Goal: Navigation & Orientation: Find specific page/section

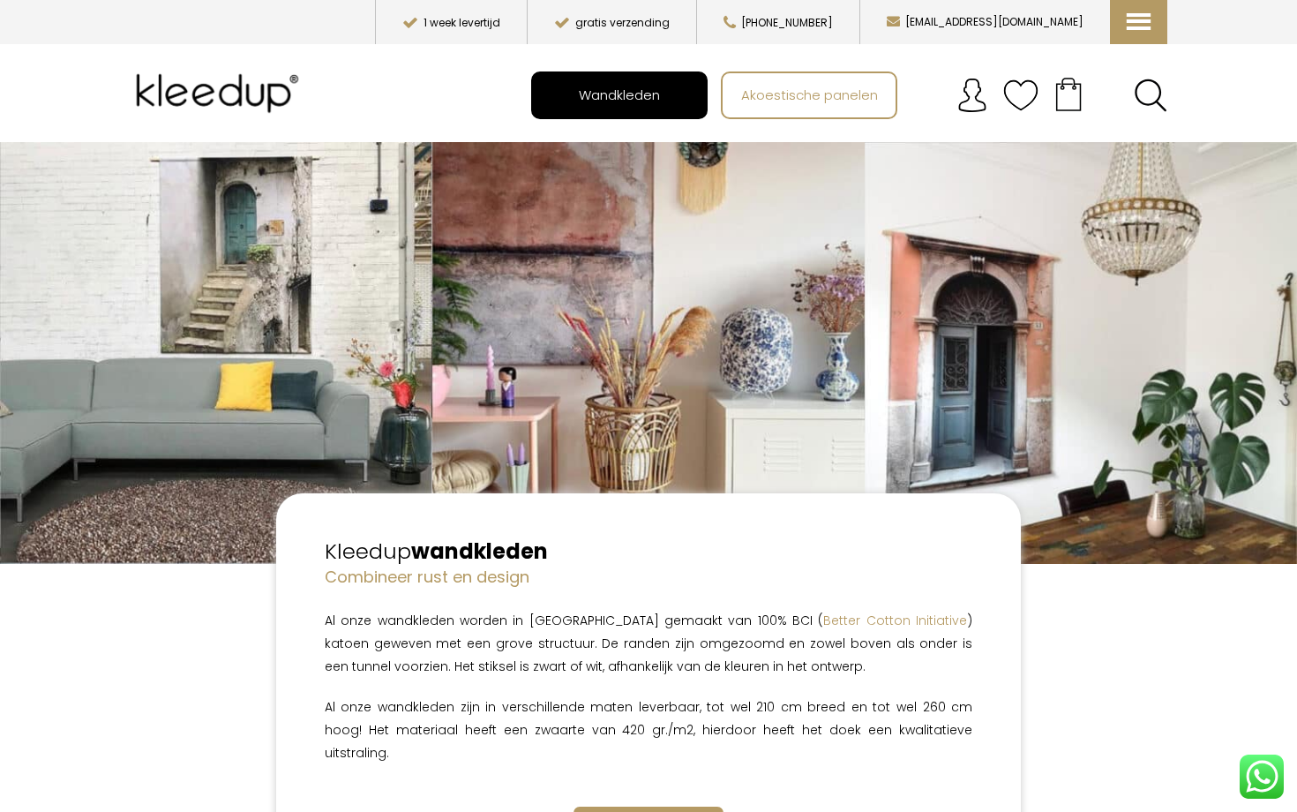
click at [583, 111] on span "Wandkleden" at bounding box center [619, 95] width 101 height 34
click at [656, 101] on span "Wandkleden" at bounding box center [619, 95] width 101 height 34
click at [607, 811] on span "Wandkleden collectie" at bounding box center [648, 822] width 125 height 17
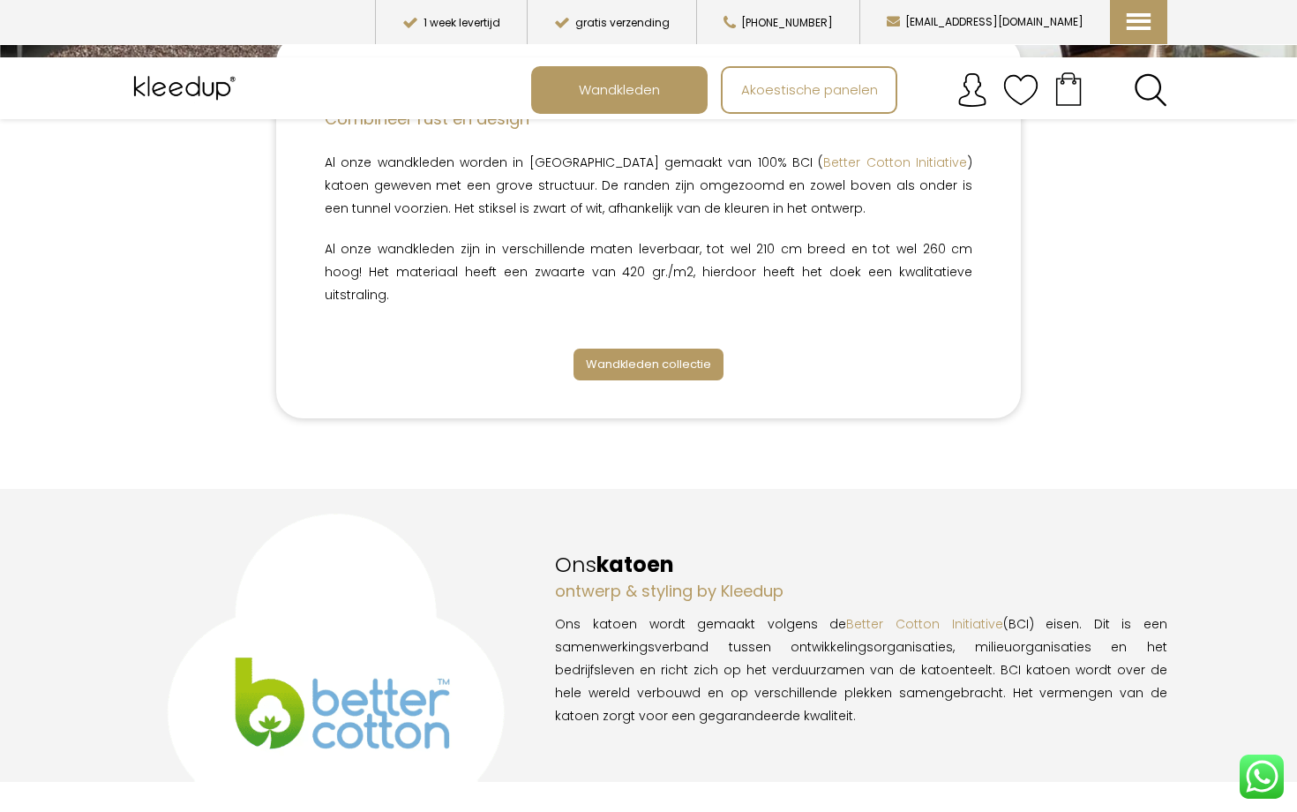
scroll to position [446, 0]
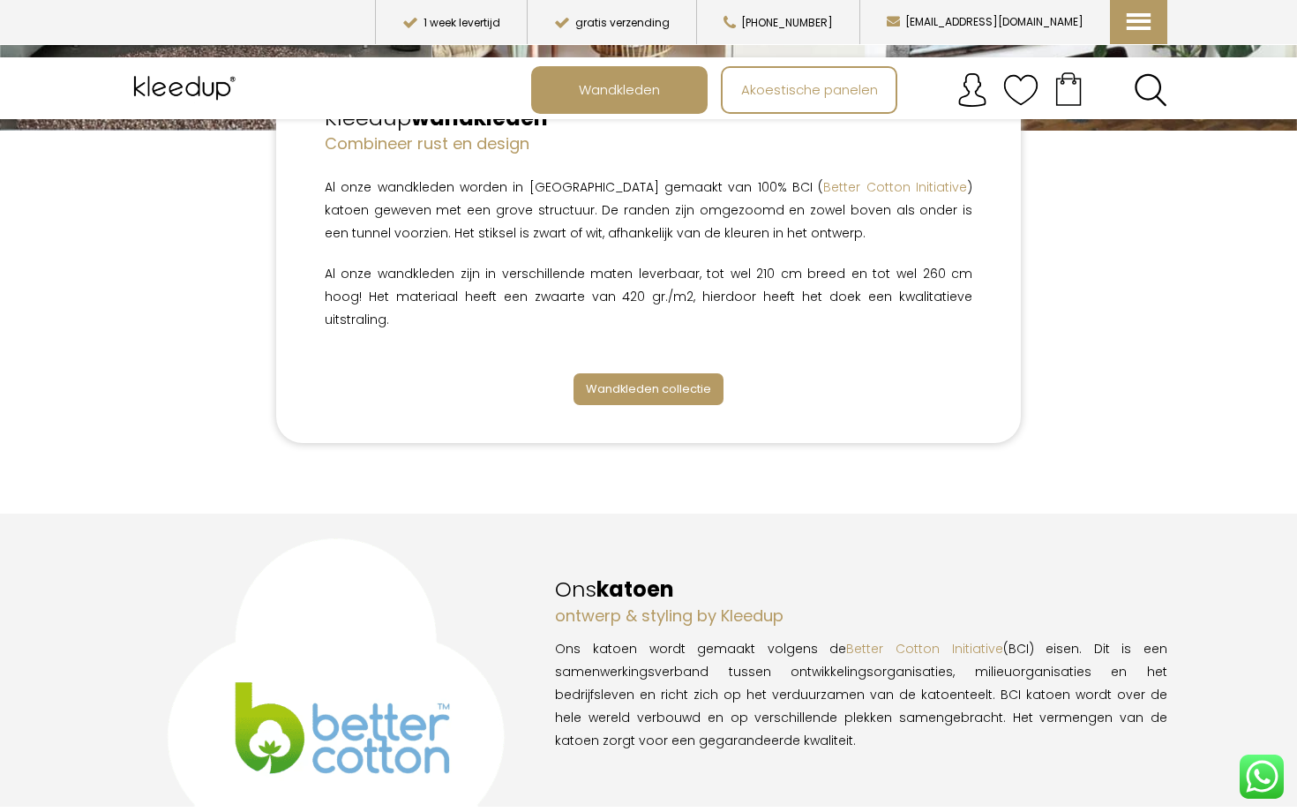
click at [699, 380] on span "Wandkleden collectie" at bounding box center [648, 388] width 125 height 17
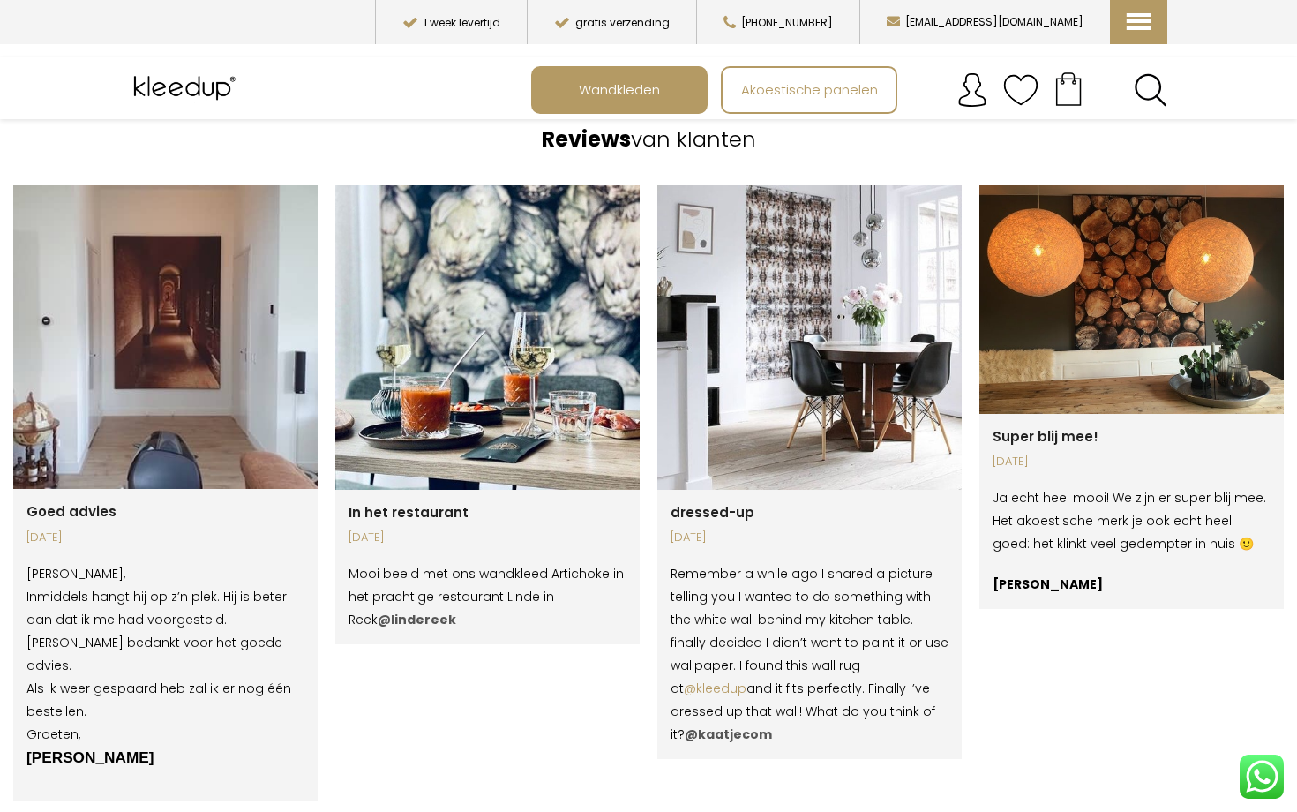
scroll to position [2844, 0]
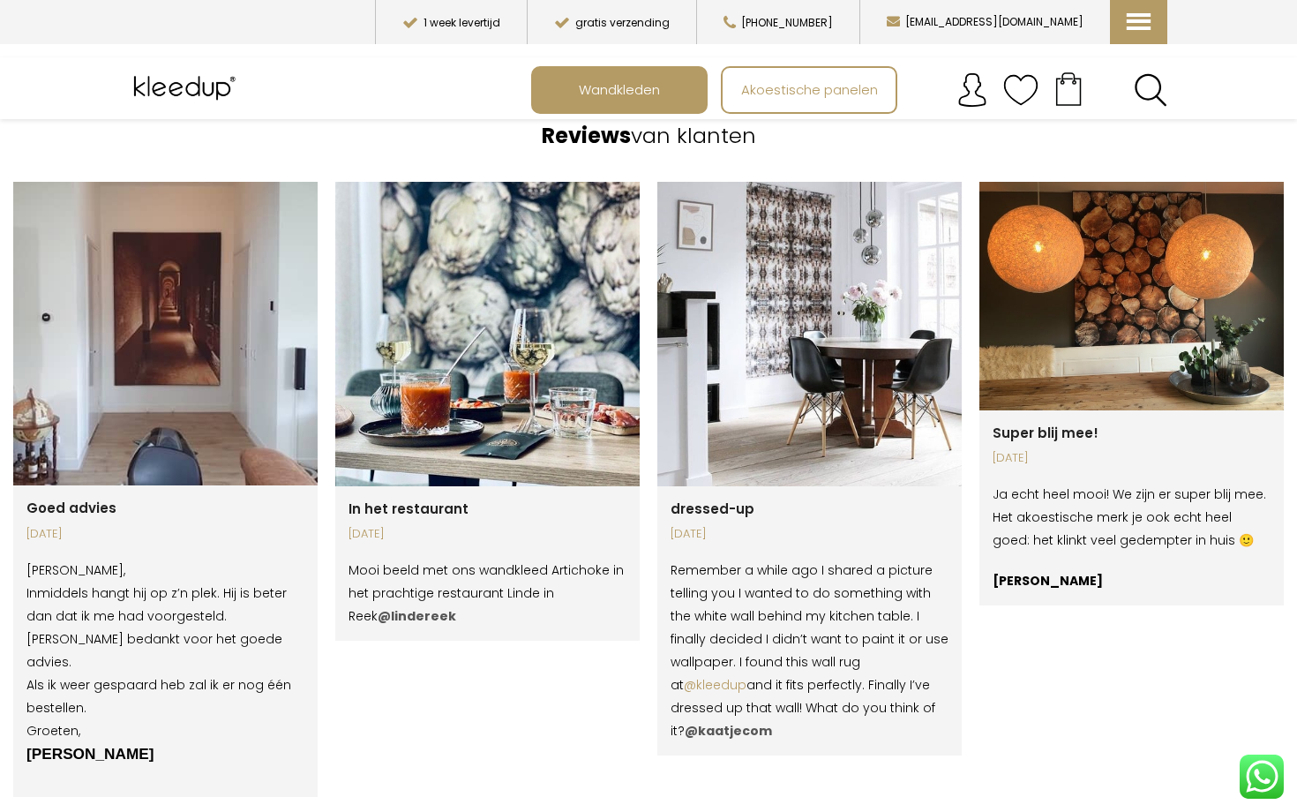
click at [656, 811] on span "button" at bounding box center [660, 822] width 10 height 14
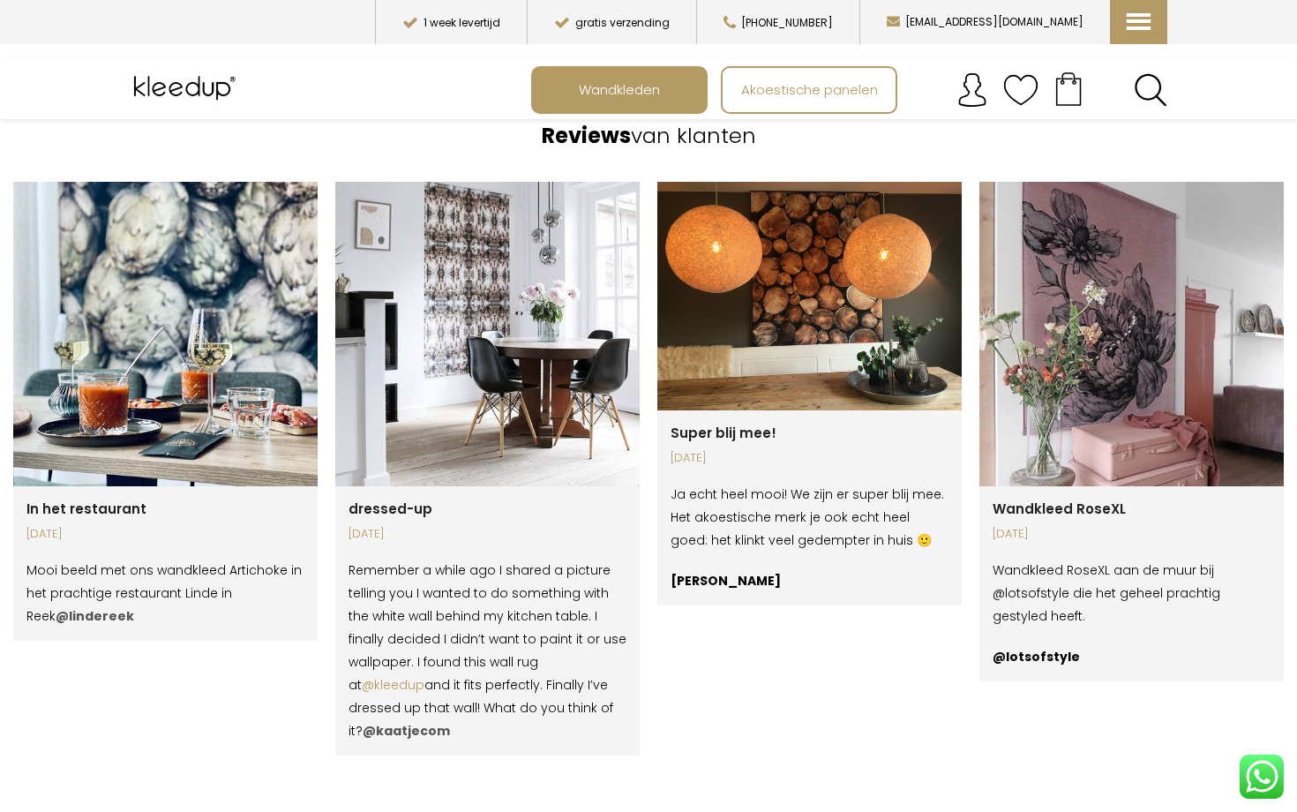
click at [656, 811] on span "button" at bounding box center [660, 822] width 10 height 14
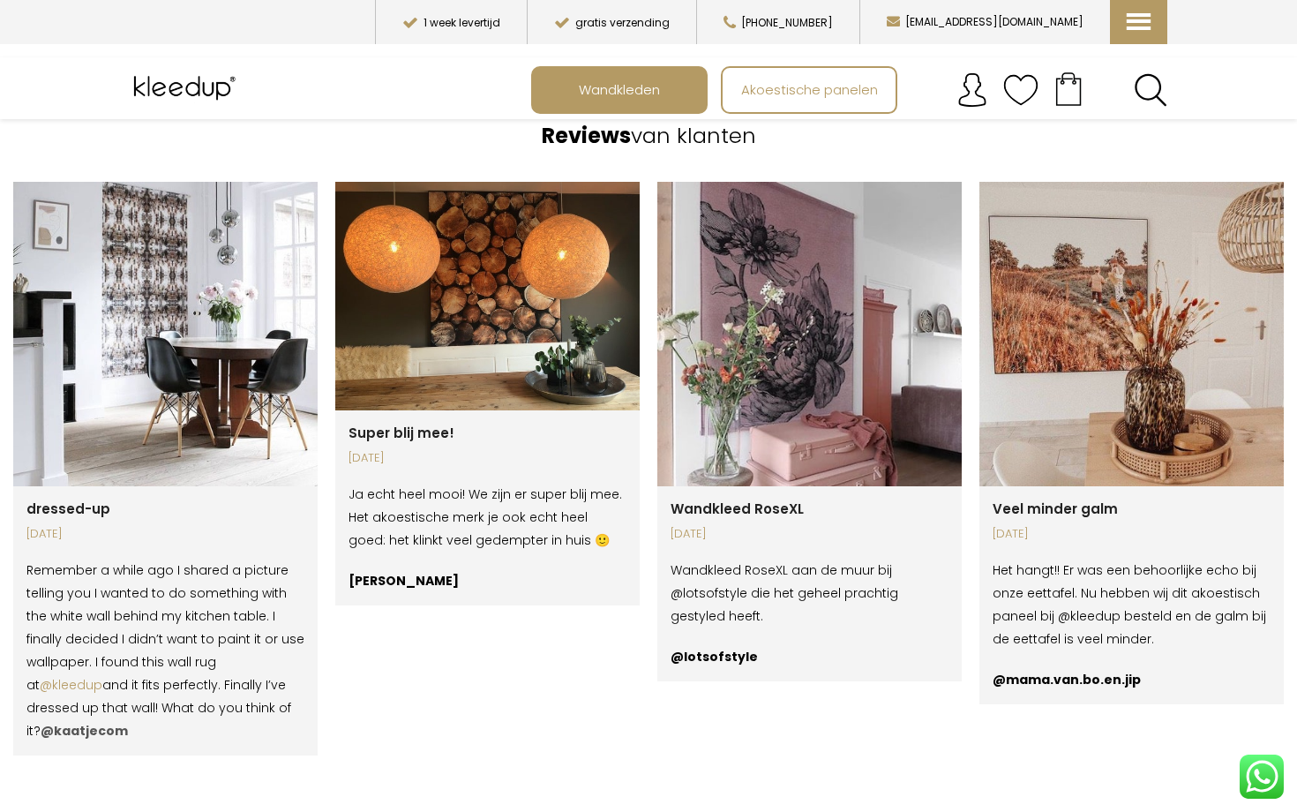
click at [656, 811] on span "button" at bounding box center [660, 822] width 10 height 14
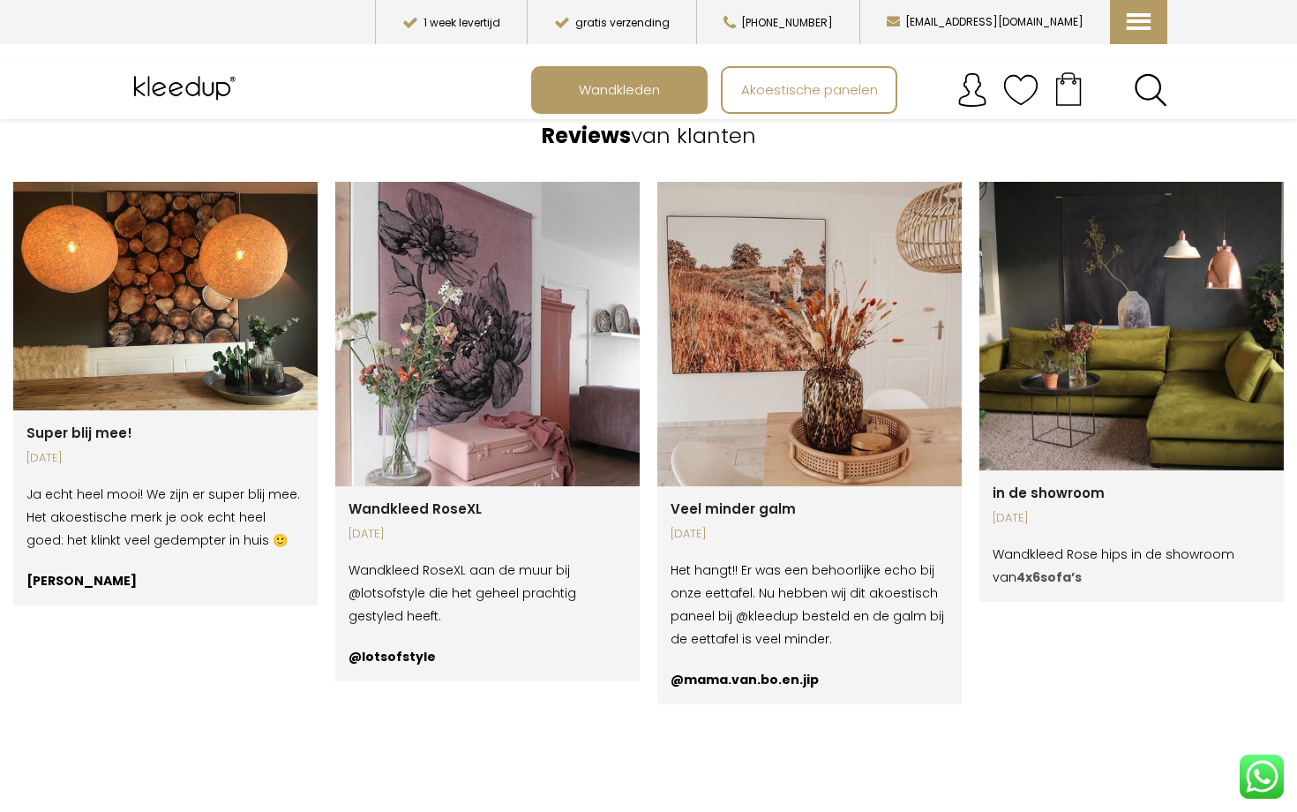
click at [656, 811] on span "button" at bounding box center [660, 822] width 10 height 14
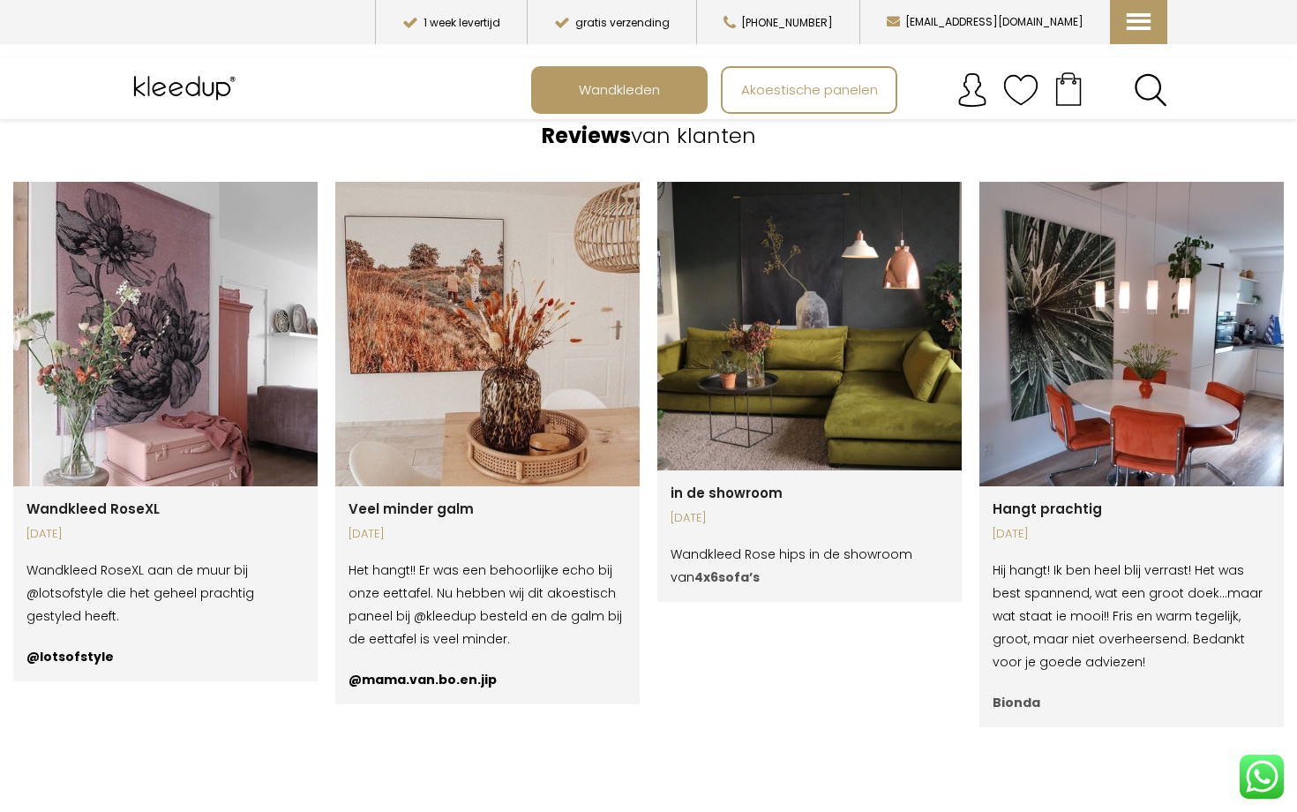
click at [656, 811] on span "button" at bounding box center [660, 822] width 10 height 14
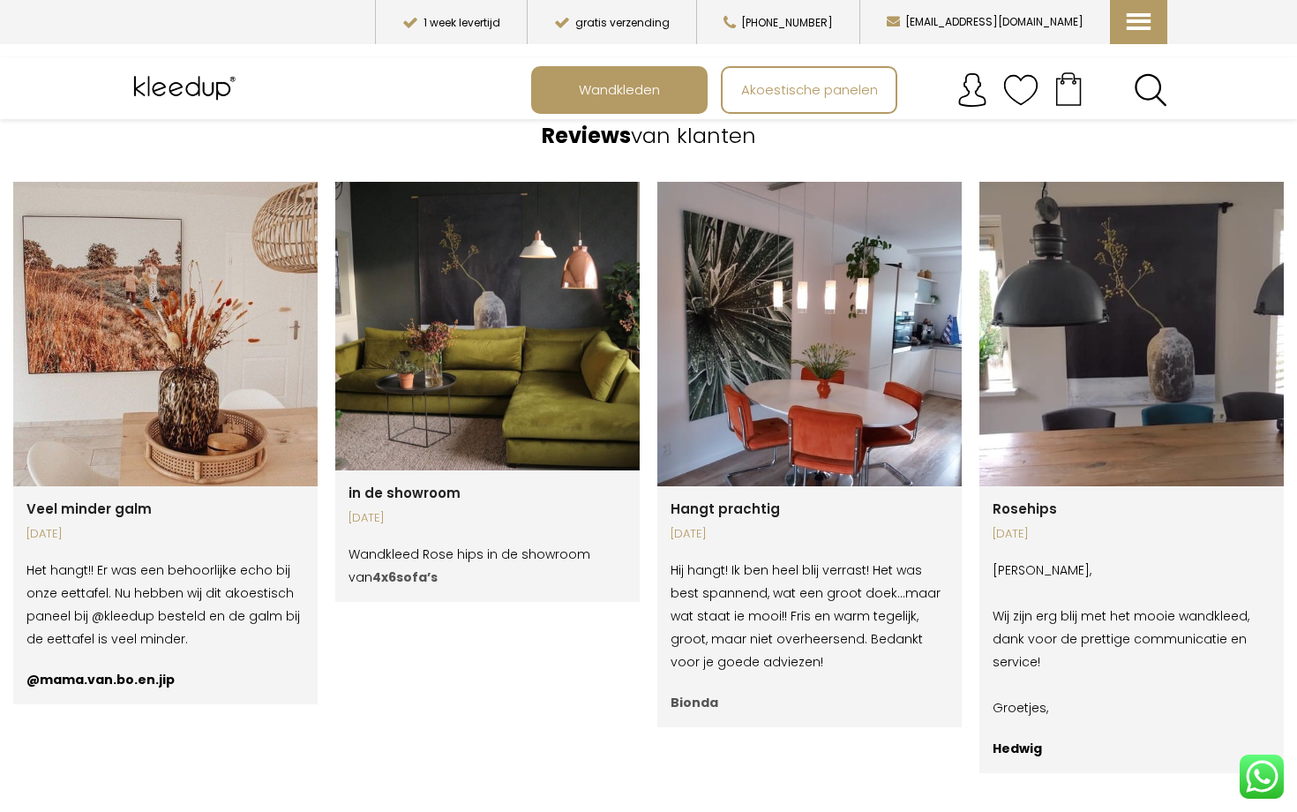
click at [656, 811] on span "button" at bounding box center [660, 822] width 10 height 14
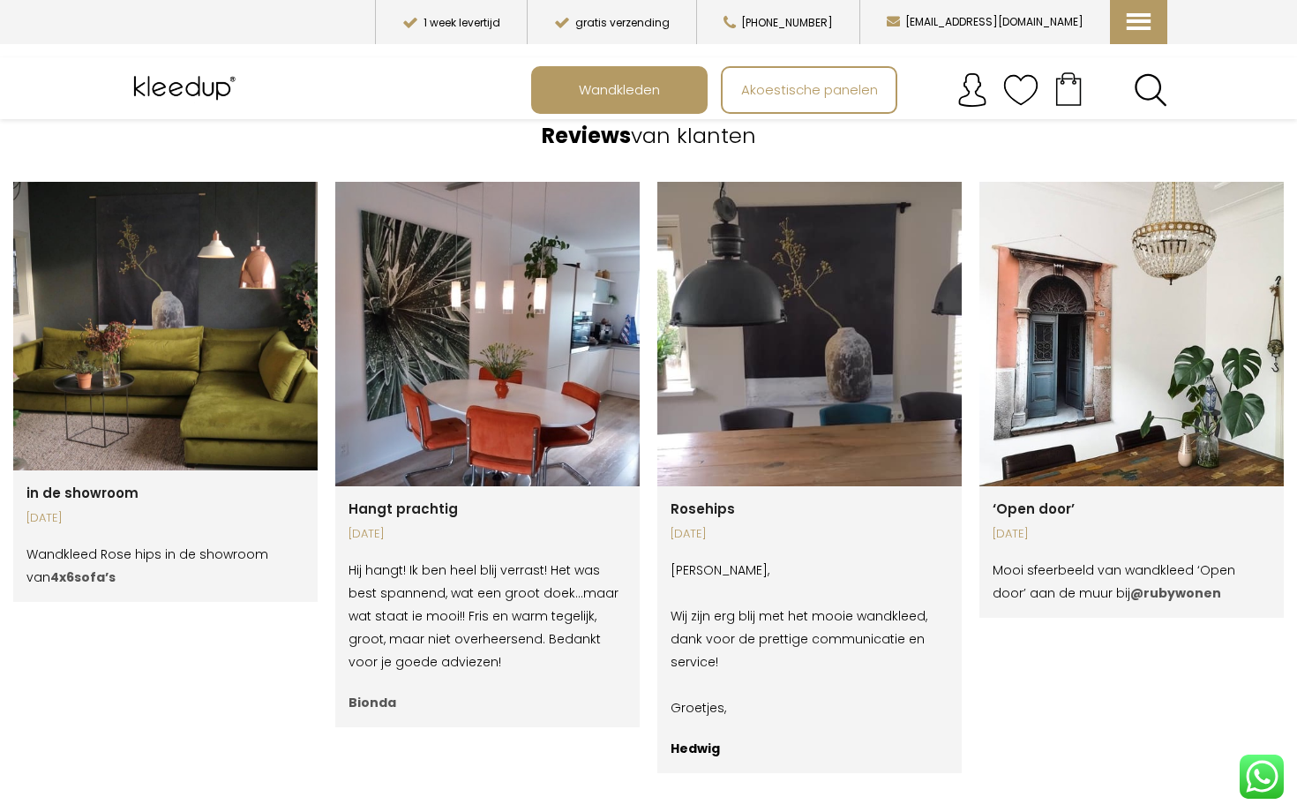
click at [656, 811] on span "button" at bounding box center [660, 822] width 10 height 14
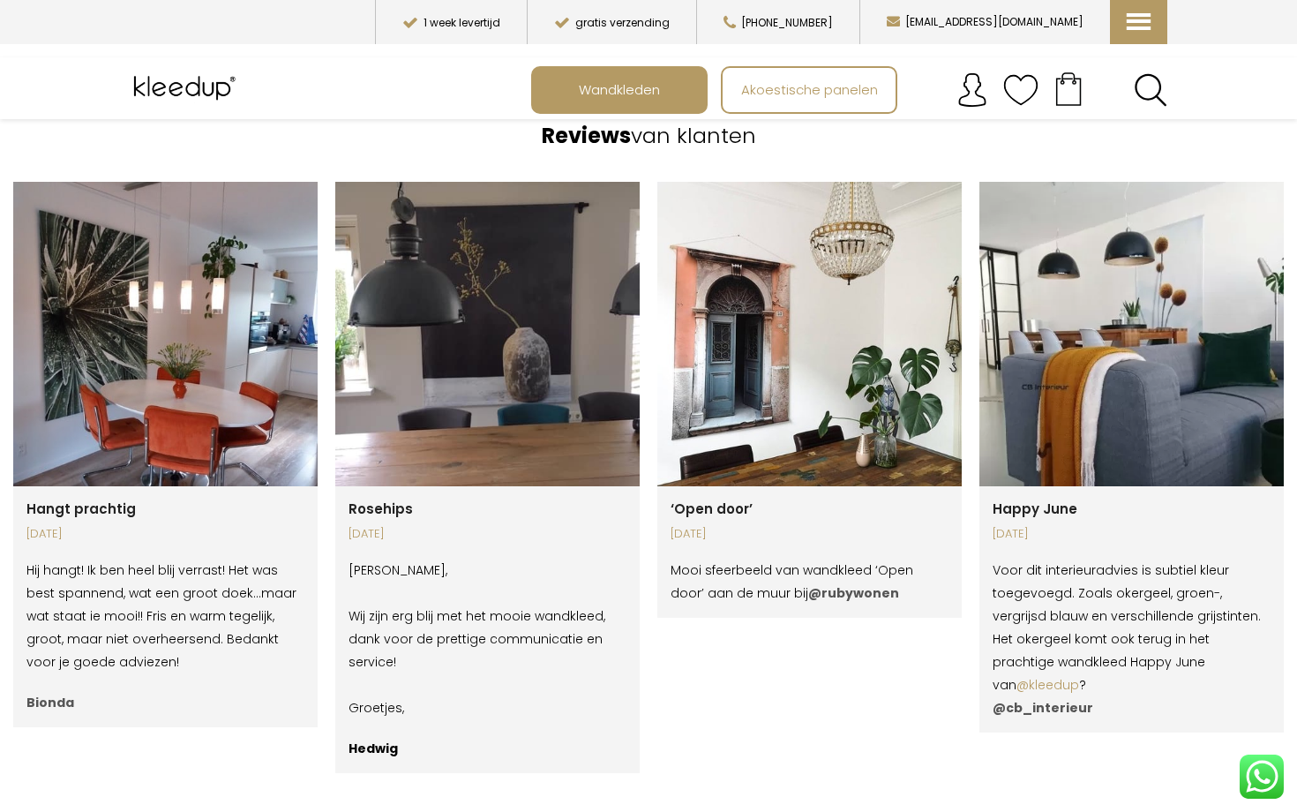
click at [656, 811] on span "button" at bounding box center [660, 822] width 10 height 14
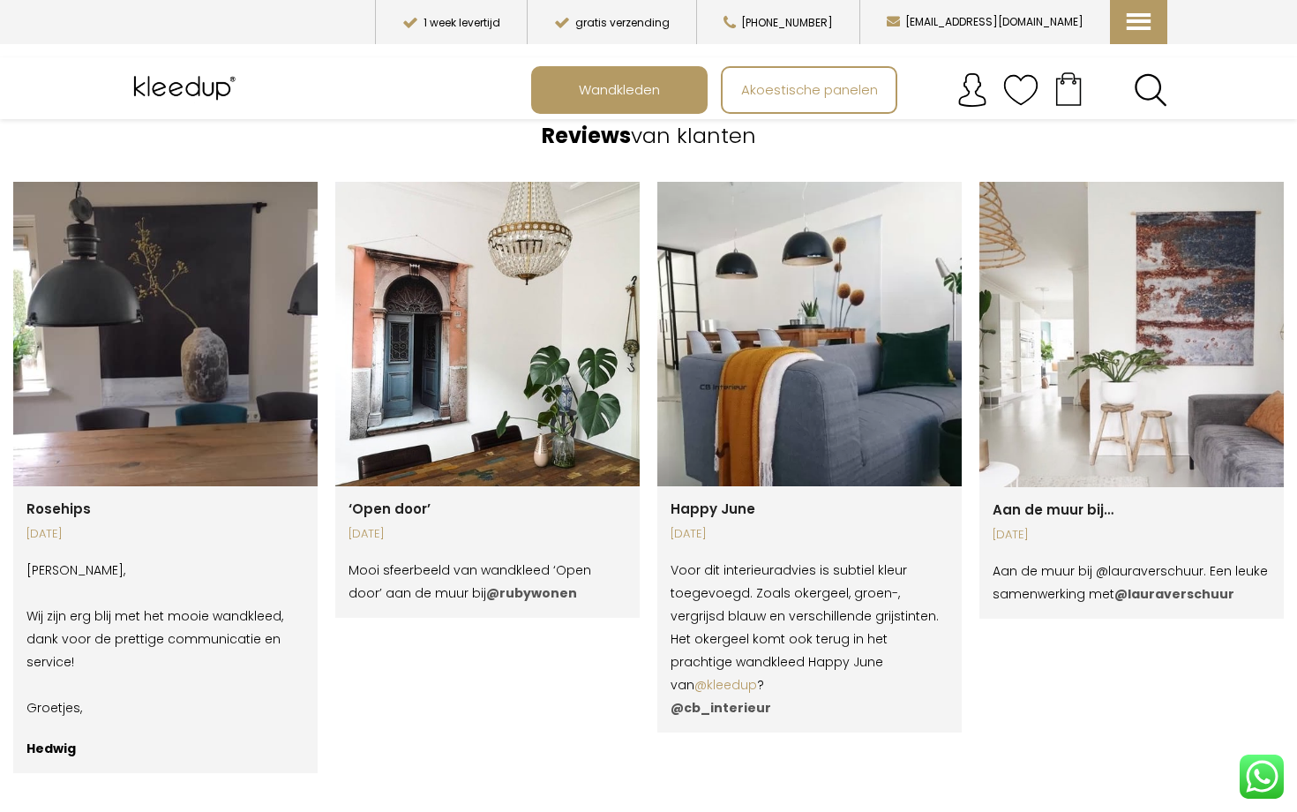
click at [656, 811] on span "button" at bounding box center [660, 822] width 10 height 14
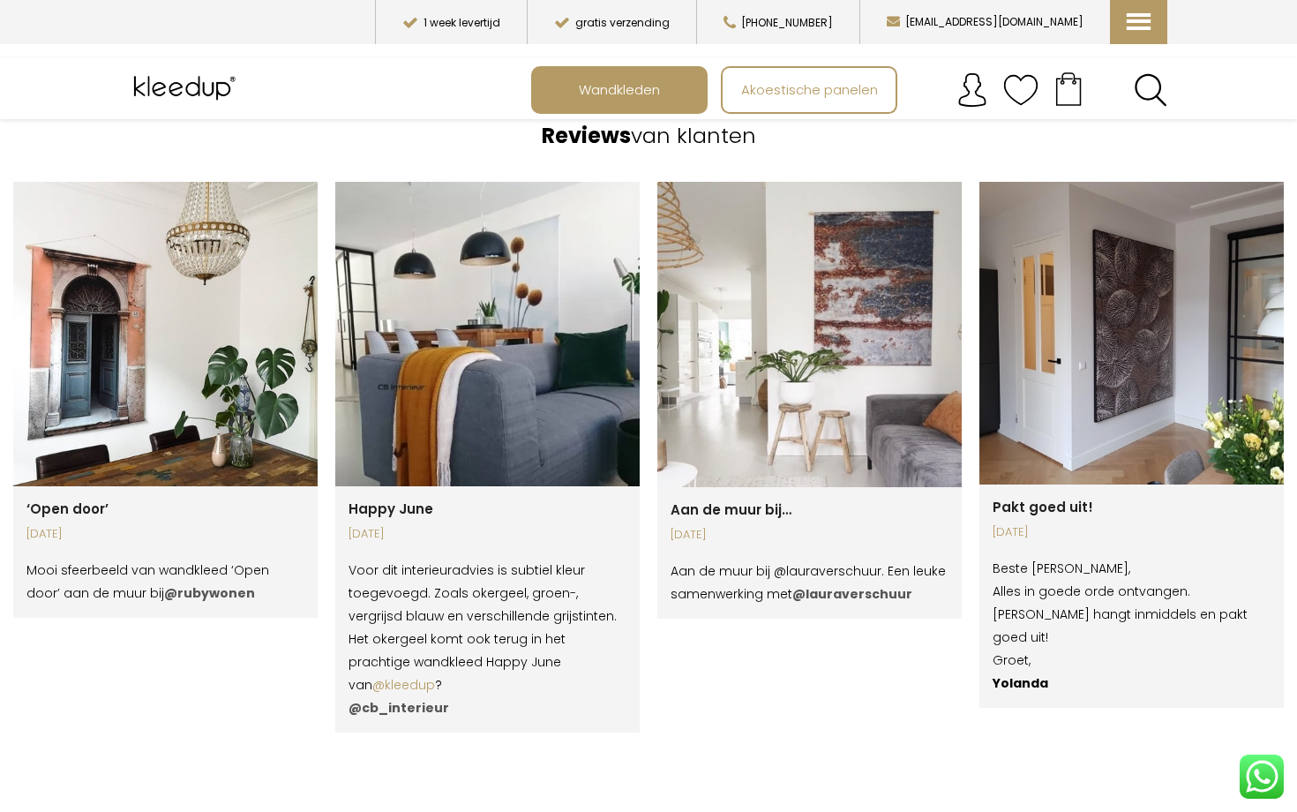
click at [656, 811] on span "button" at bounding box center [660, 822] width 10 height 14
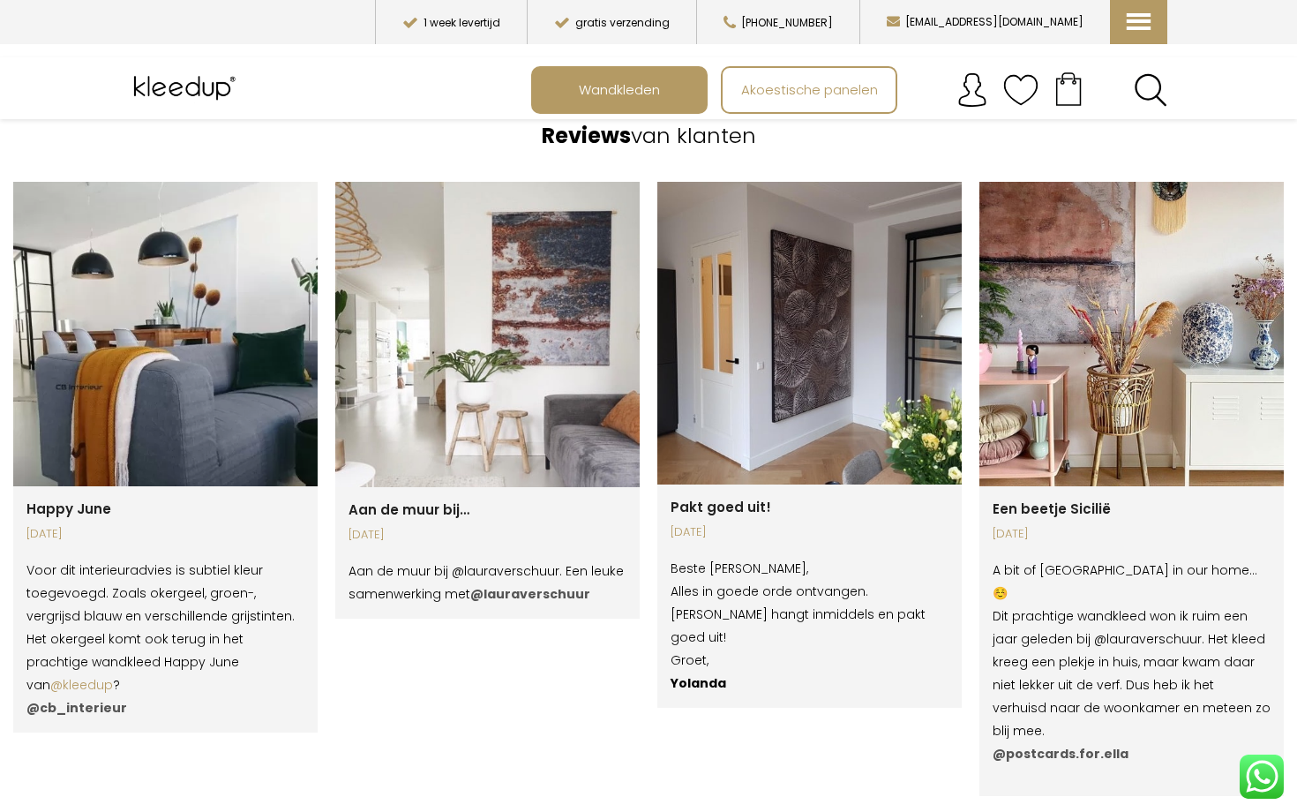
click at [656, 811] on span "button" at bounding box center [660, 822] width 10 height 14
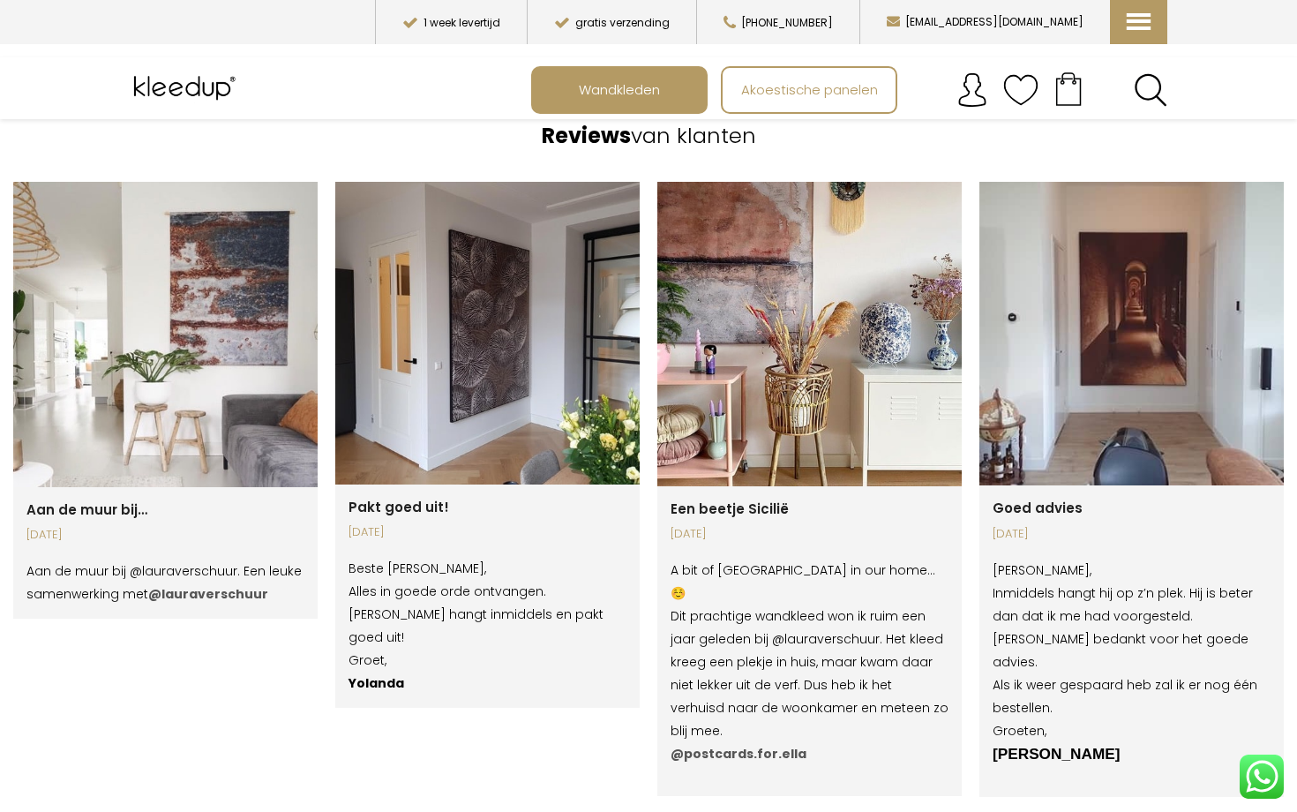
click at [656, 811] on span "button" at bounding box center [660, 822] width 10 height 14
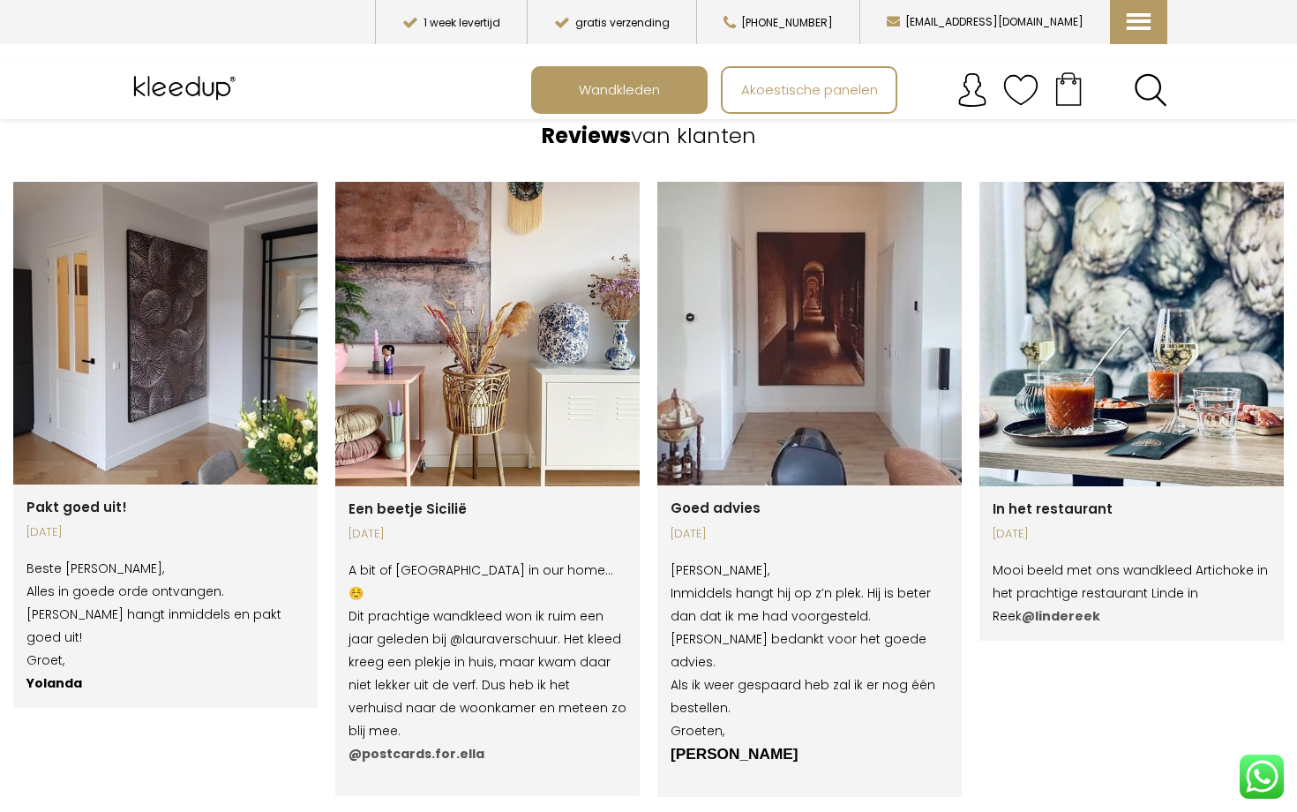
click at [656, 811] on span "button" at bounding box center [660, 822] width 10 height 14
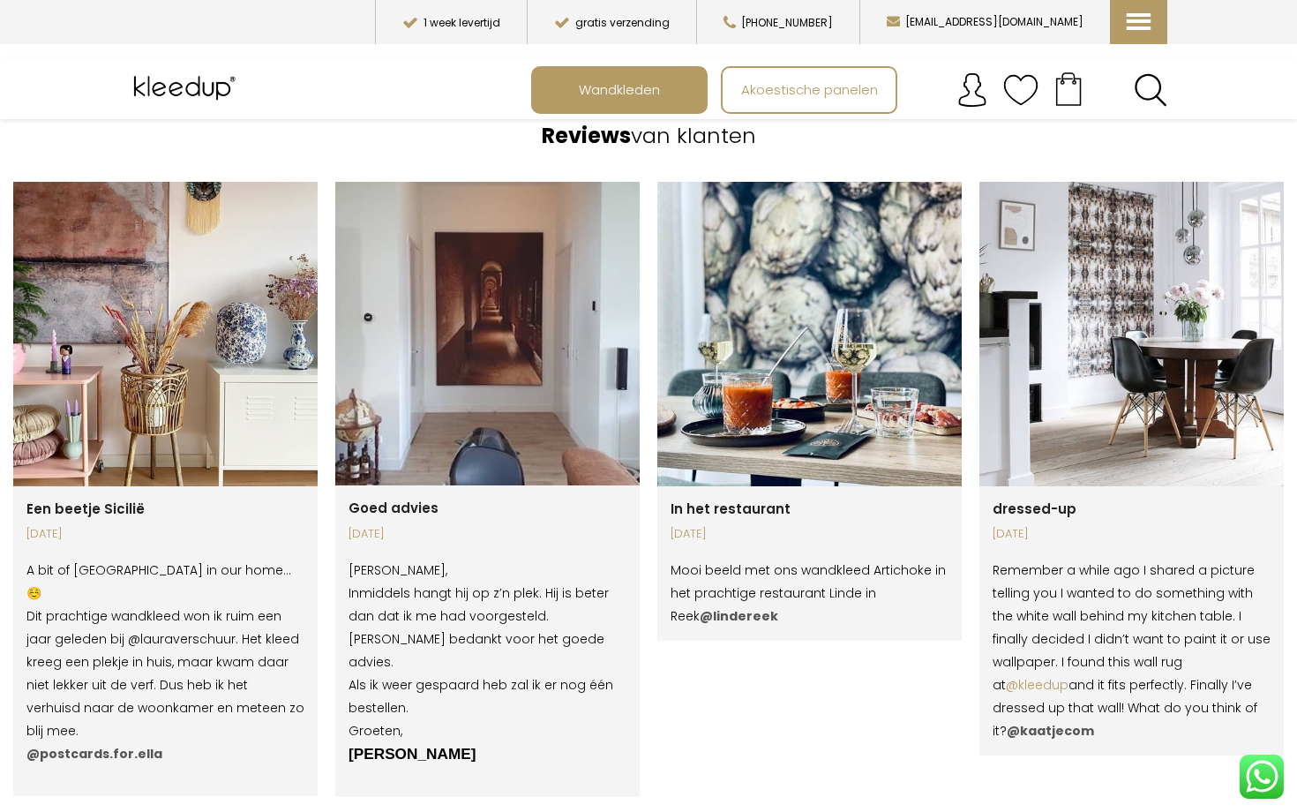
click at [656, 811] on span "button" at bounding box center [660, 822] width 10 height 14
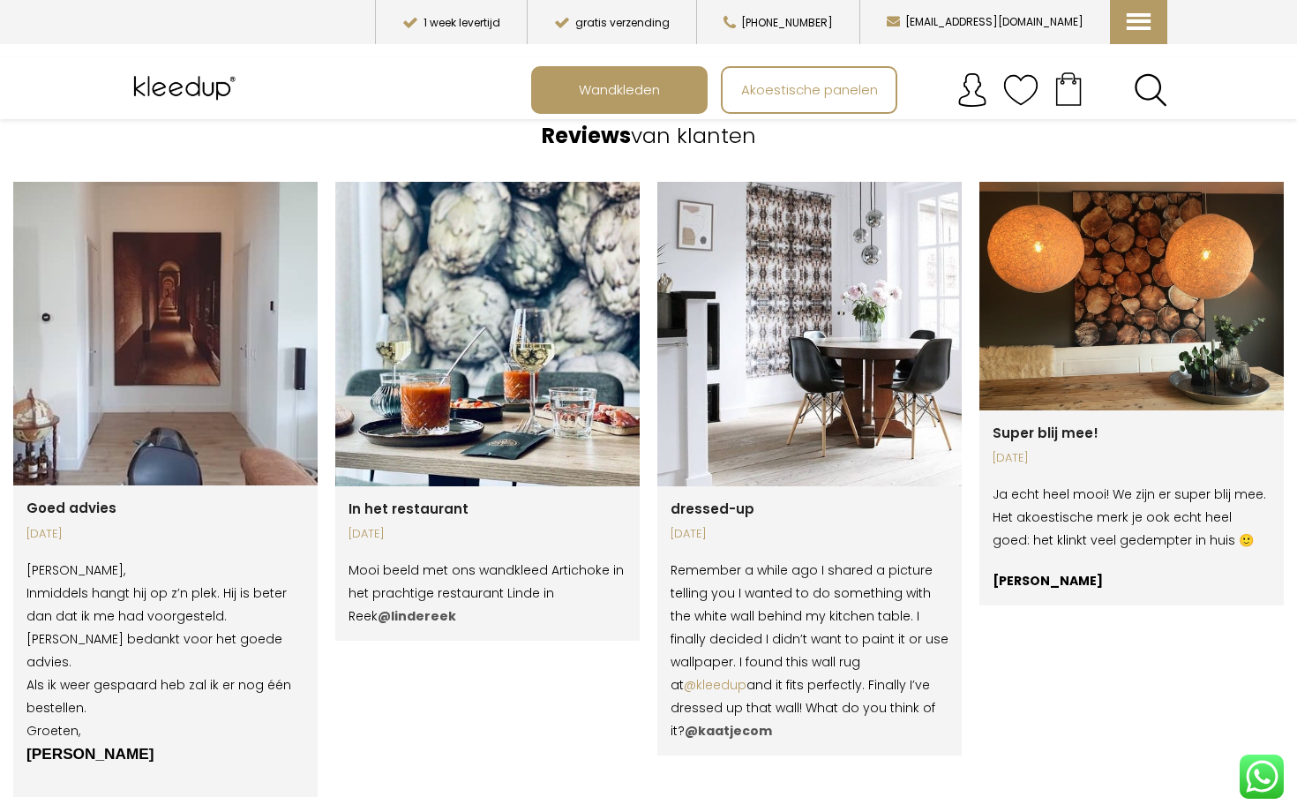
click at [656, 811] on span "button" at bounding box center [660, 822] width 10 height 14
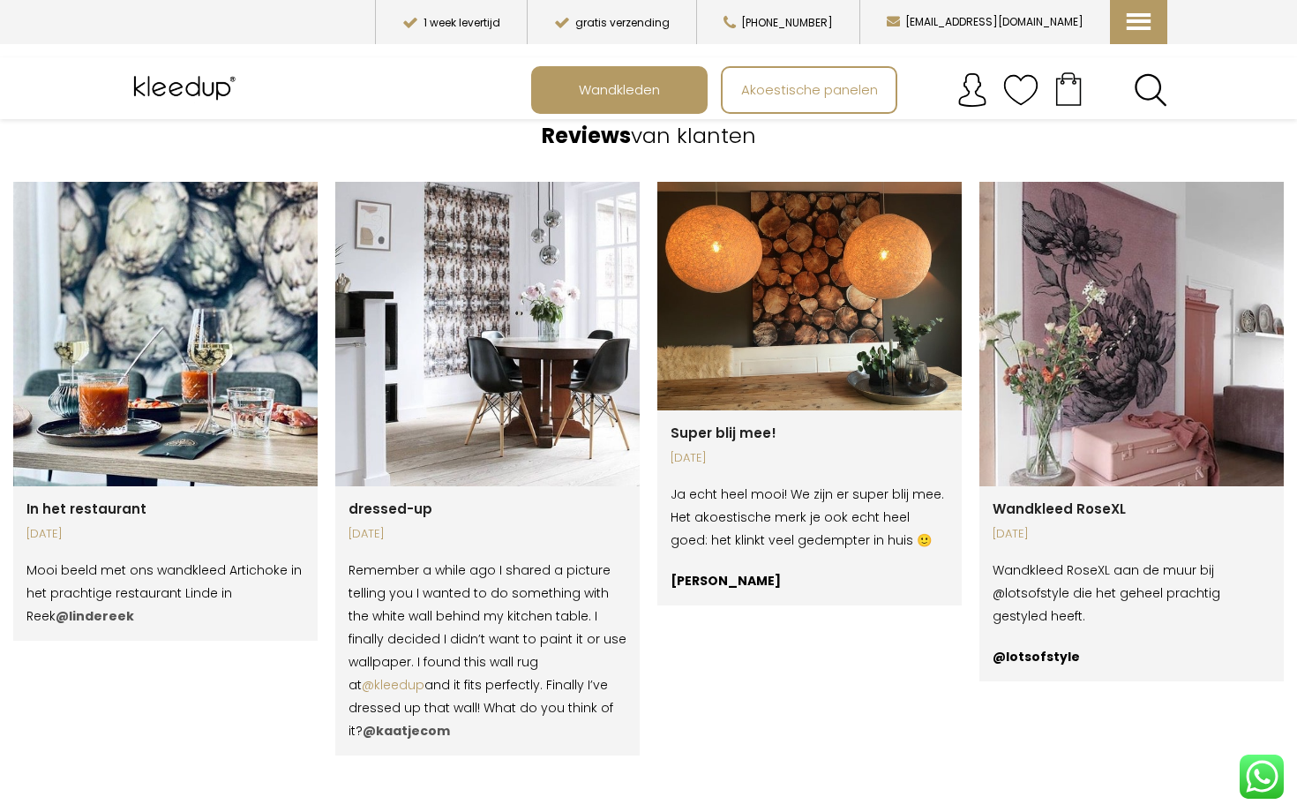
click at [656, 811] on span "button" at bounding box center [660, 822] width 10 height 14
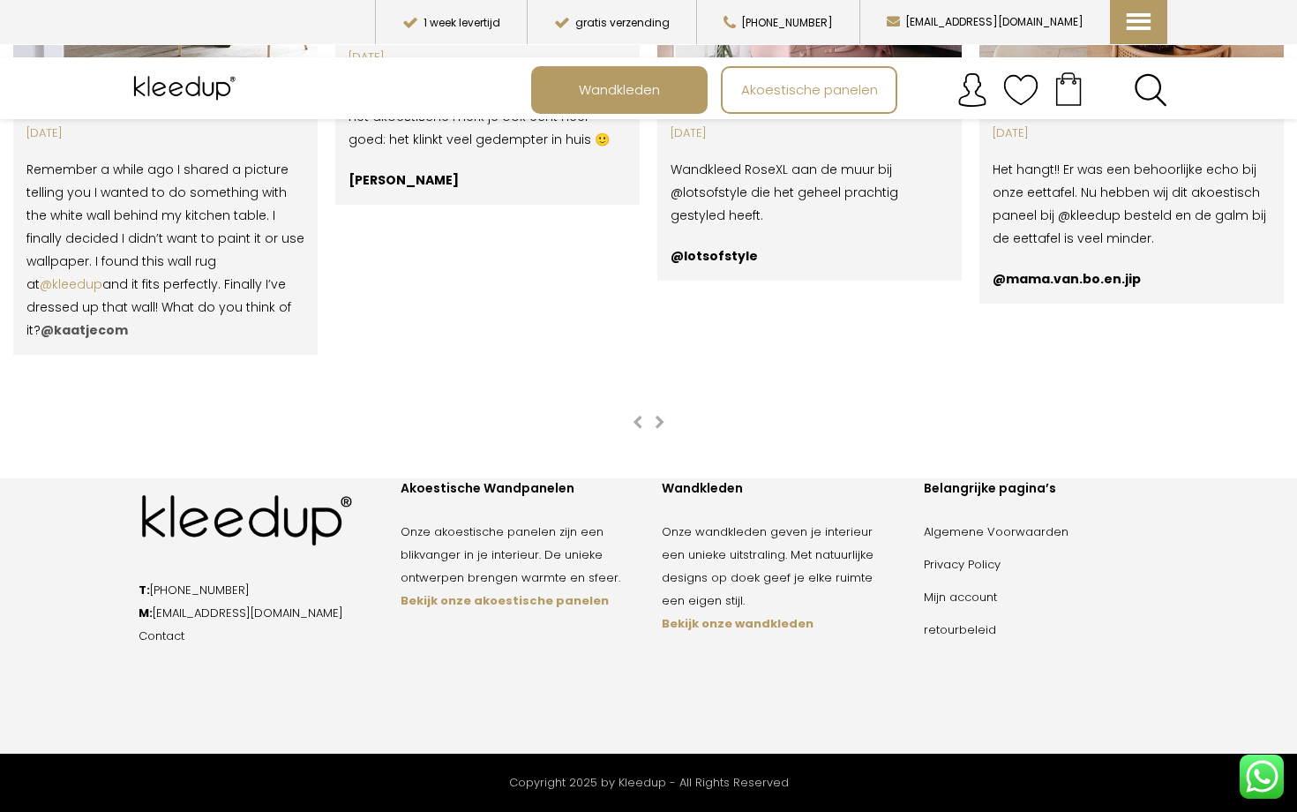
scroll to position [3243, 0]
click at [733, 624] on strong "Bekijk onze wandkleden" at bounding box center [738, 623] width 152 height 17
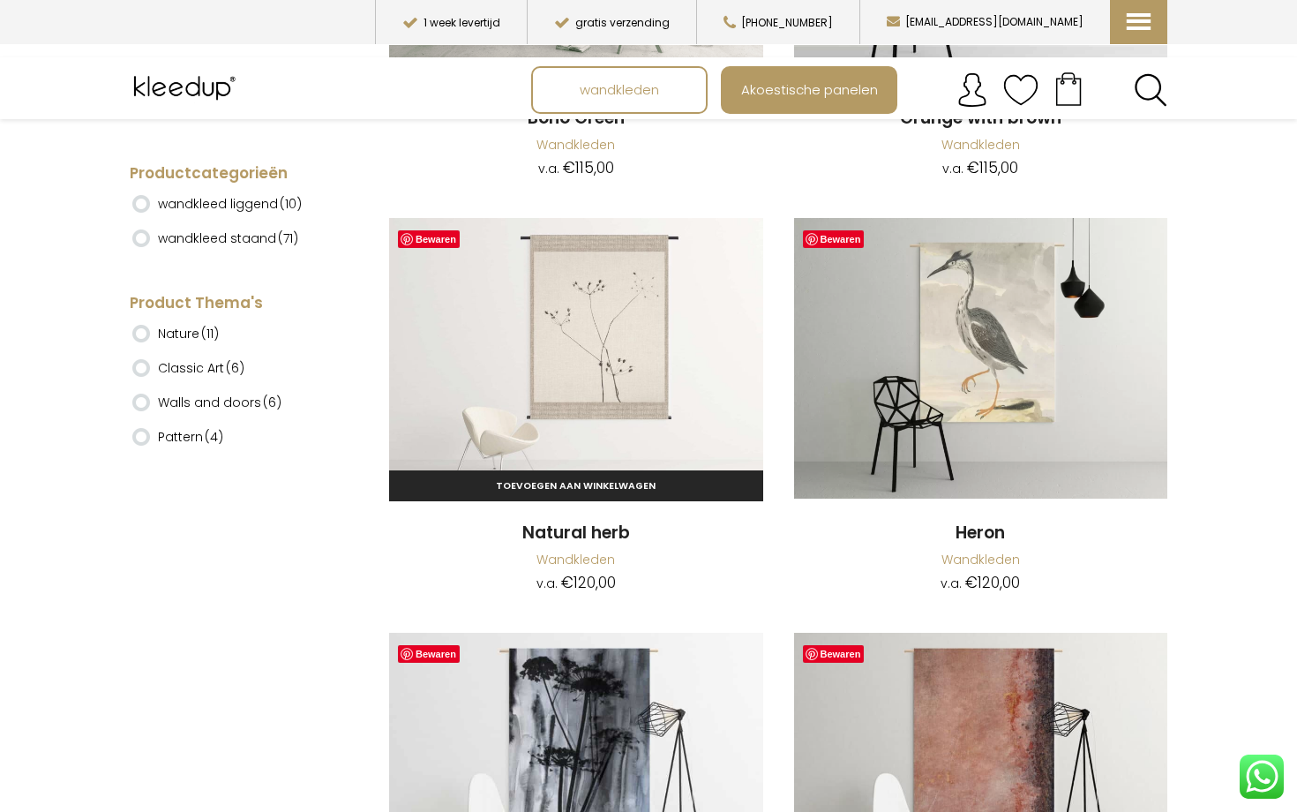
scroll to position [9447, 0]
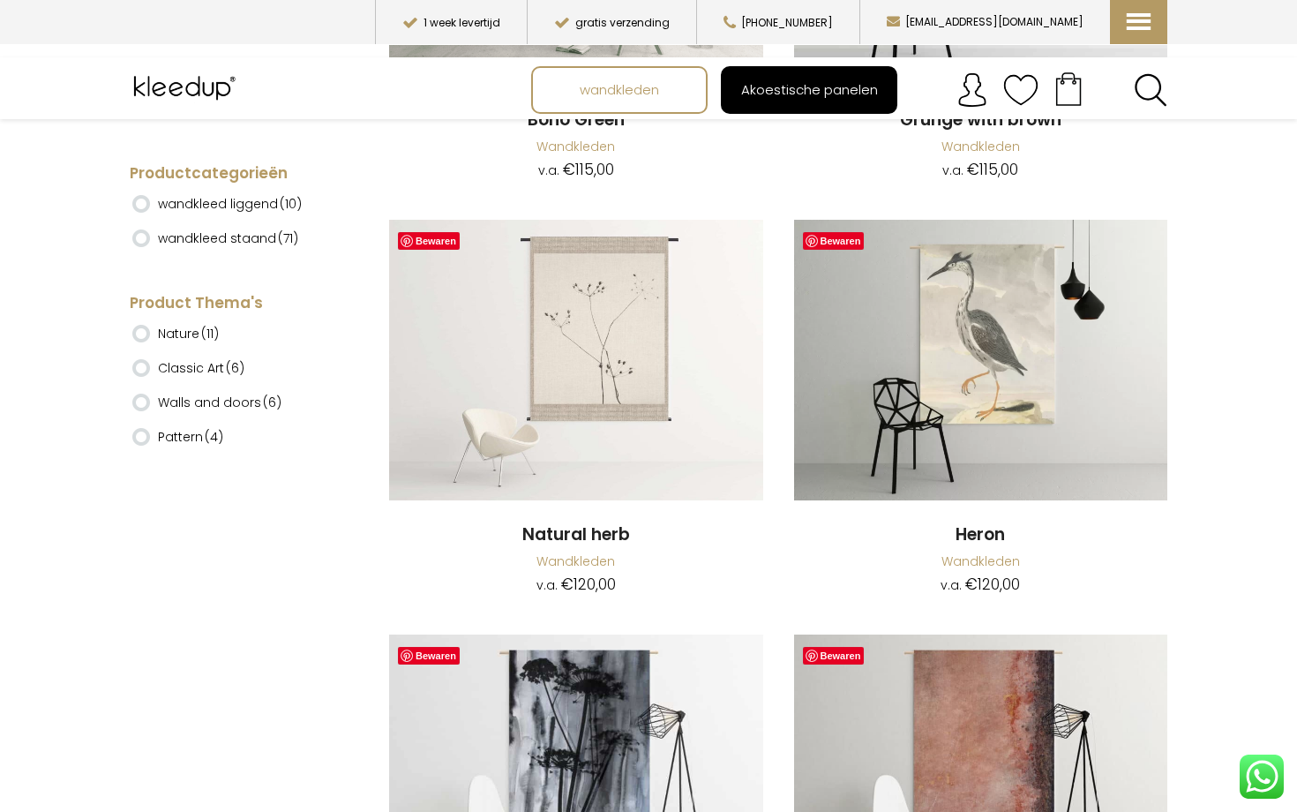
click at [764, 98] on span "Akoestische panelen" at bounding box center [809, 90] width 156 height 34
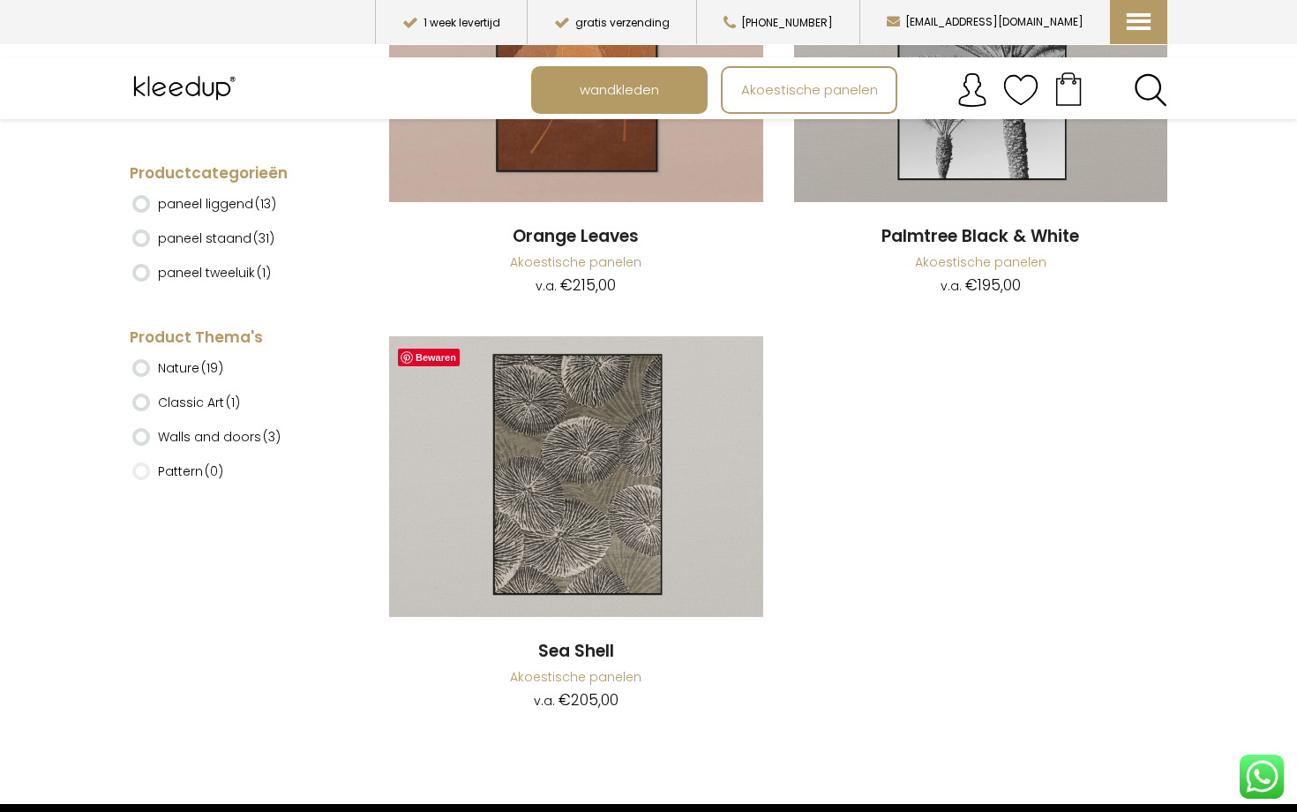
scroll to position [9606, 0]
